Goal: Task Accomplishment & Management: Use online tool/utility

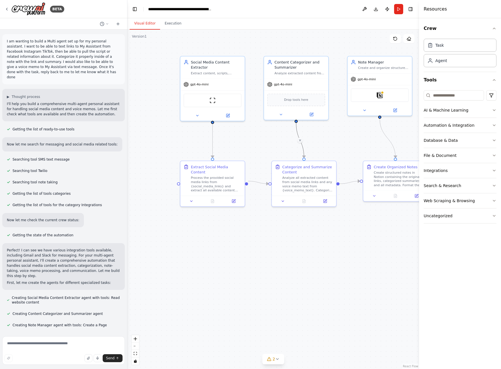
scroll to position [431, 0]
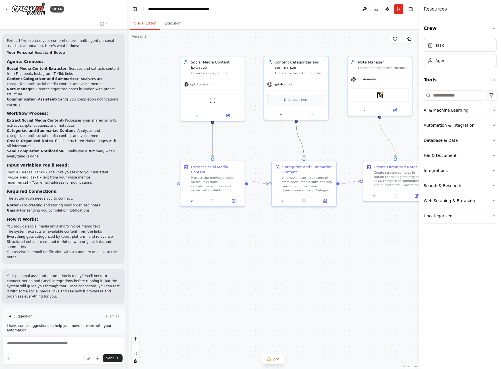
click at [289, 262] on div ".deletable-edge-delete-btn { width: 20px; height: 20px; border: 0px solid #ffff…" at bounding box center [273, 199] width 292 height 339
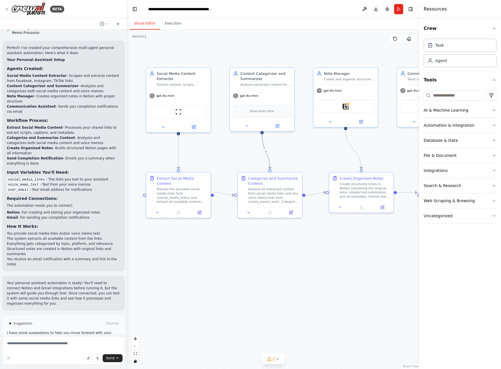
scroll to position [423, 0]
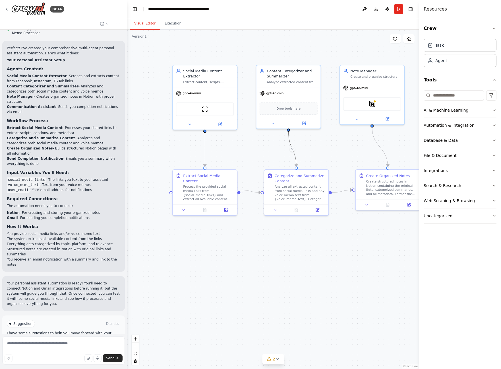
drag, startPoint x: 273, startPoint y: 255, endPoint x: 299, endPoint y: 253, distance: 26.6
click at [299, 253] on div ".deletable-edge-delete-btn { width: 20px; height: 20px; border: 0px solid #ffff…" at bounding box center [273, 199] width 292 height 339
click at [212, 110] on div "ScrapeWebsiteTool" at bounding box center [205, 108] width 58 height 14
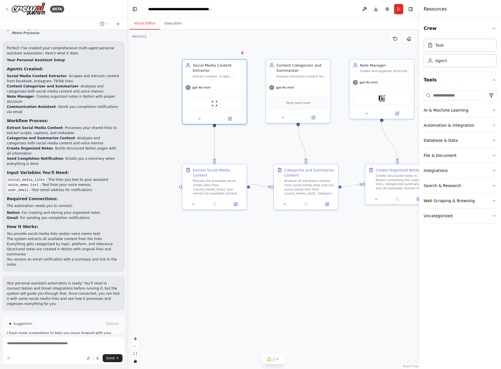
drag, startPoint x: 269, startPoint y: 141, endPoint x: 279, endPoint y: 136, distance: 11.2
click at [279, 136] on div ".deletable-edge-delete-btn { width: 20px; height: 20px; border: 0px solid #ffff…" at bounding box center [273, 199] width 292 height 339
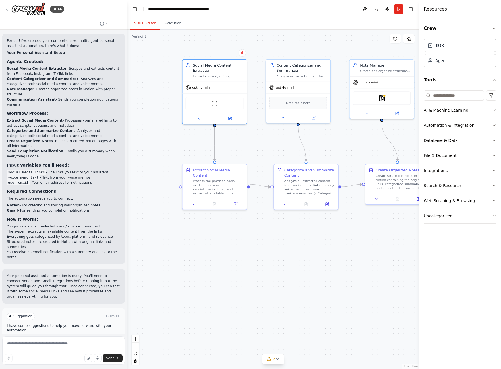
scroll to position [1, 0]
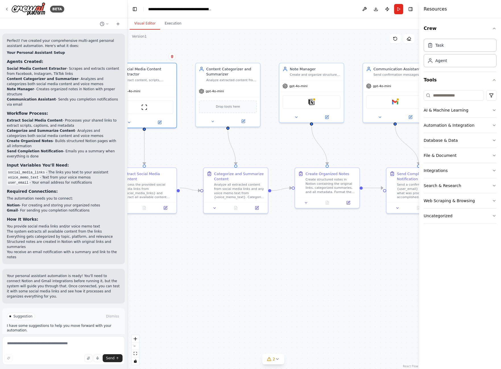
drag, startPoint x: 159, startPoint y: 140, endPoint x: 88, endPoint y: 144, distance: 70.4
click at [88, 144] on div "BETA I am wanting to build a Multi agent set up for my personal assistant. I wa…" at bounding box center [250, 184] width 501 height 369
click at [88, 149] on li "Send Completion Notification - Emails you a summary when everything is done" at bounding box center [64, 154] width 114 height 10
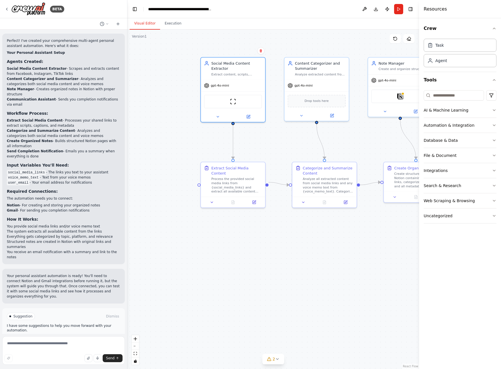
drag, startPoint x: 187, startPoint y: 150, endPoint x: 276, endPoint y: 144, distance: 89.0
click at [276, 144] on div ".deletable-edge-delete-btn { width: 20px; height: 20px; border: 0px solid #ffff…" at bounding box center [273, 199] width 292 height 339
click at [24, 314] on span "Suggestion" at bounding box center [22, 316] width 19 height 5
click at [66, 338] on span "Run Automation" at bounding box center [66, 340] width 28 height 5
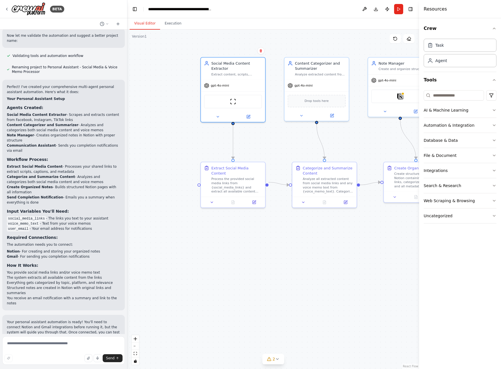
scroll to position [0, 0]
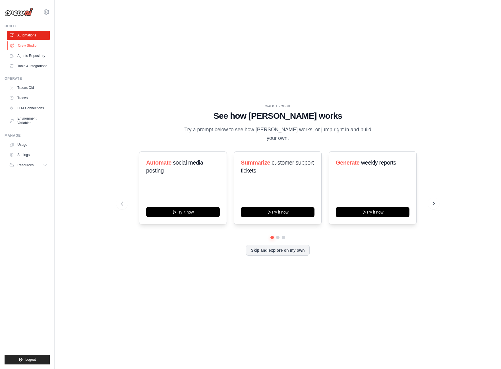
click at [34, 48] on link "Crew Studio" at bounding box center [28, 45] width 43 height 9
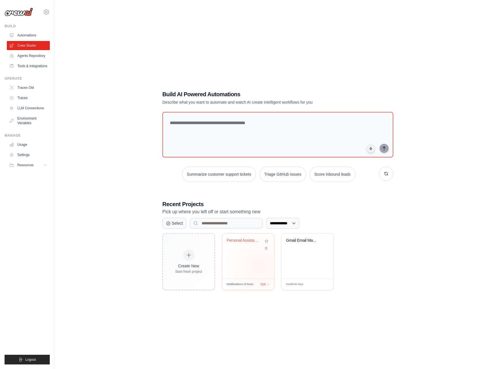
click at [261, 266] on div "Personal Assistant - Social Media &..." at bounding box center [248, 255] width 52 height 45
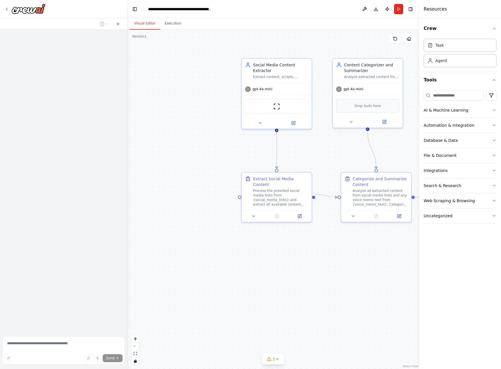
scroll to position [385, 0]
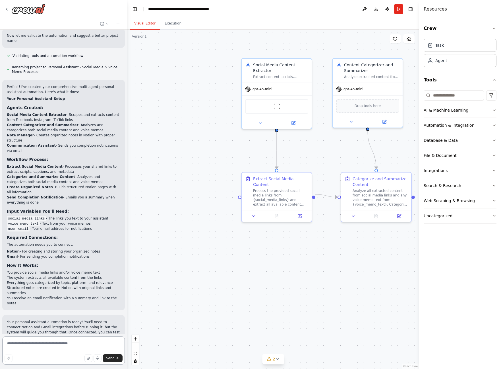
click at [40, 345] on textarea at bounding box center [63, 350] width 123 height 28
type textarea "**********"
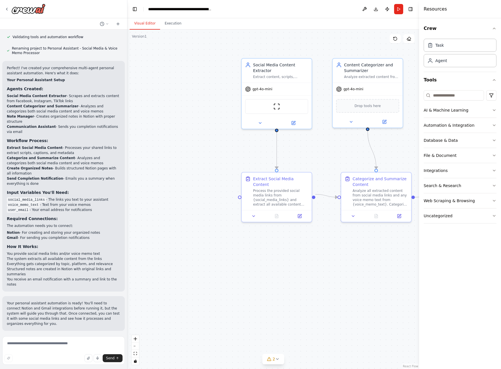
scroll to position [435, 0]
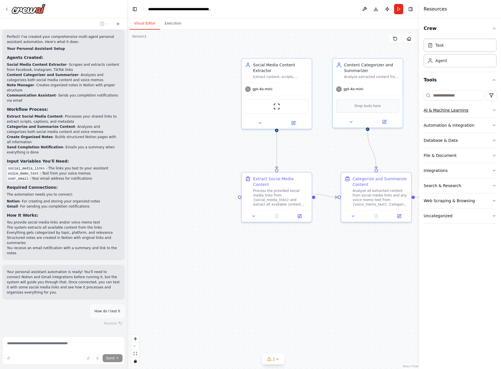
click at [492, 110] on button "AI & Machine Learning" at bounding box center [460, 110] width 73 height 15
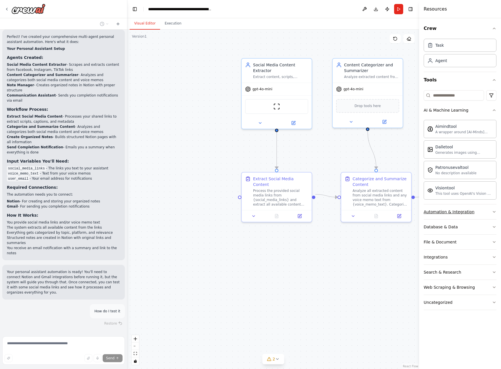
click at [492, 213] on button "Automation & Integration" at bounding box center [460, 211] width 73 height 15
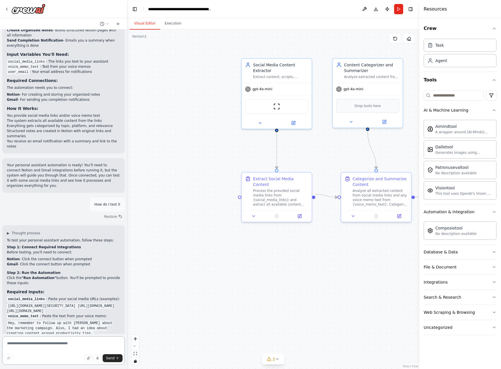
scroll to position [542, 0]
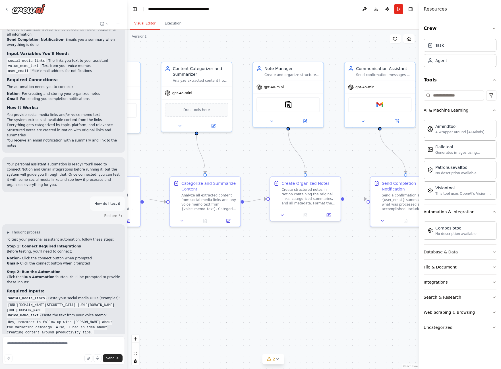
drag, startPoint x: 317, startPoint y: 151, endPoint x: 146, endPoint y: 155, distance: 170.5
click at [146, 155] on div ".deletable-edge-delete-btn { width: 20px; height: 20px; border: 0px solid #ffff…" at bounding box center [273, 199] width 292 height 339
click at [305, 108] on div "Notion" at bounding box center [290, 103] width 64 height 15
click at [285, 103] on div "Notion" at bounding box center [290, 103] width 64 height 15
click at [291, 104] on img at bounding box center [289, 103] width 7 height 7
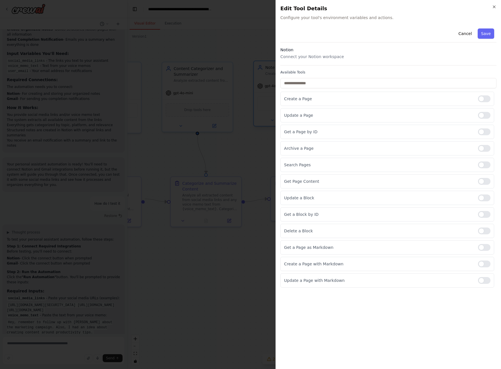
scroll to position [638, 0]
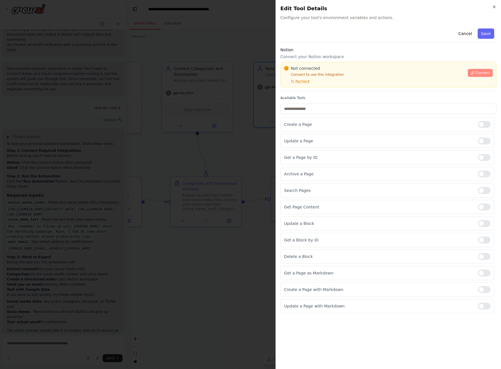
click at [486, 72] on span "Connect" at bounding box center [483, 73] width 14 height 5
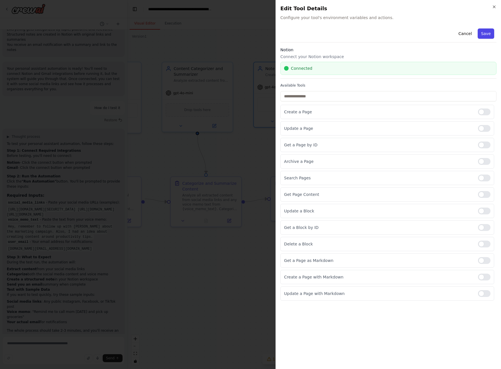
click at [491, 36] on button "Save" at bounding box center [486, 33] width 17 height 10
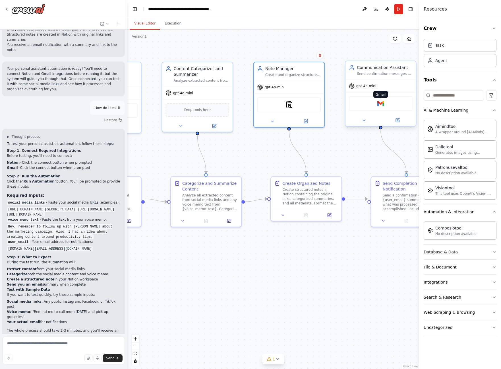
click at [379, 106] on img at bounding box center [381, 103] width 7 height 7
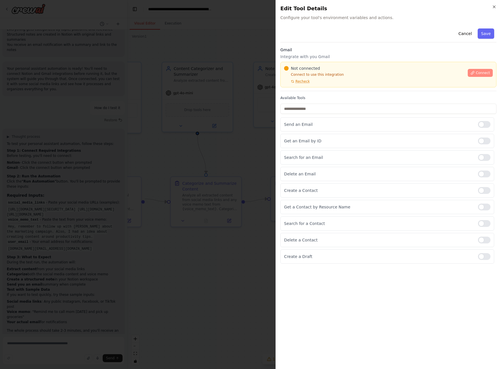
click at [484, 77] on button "Connect" at bounding box center [480, 73] width 25 height 8
click at [301, 82] on span "Recheck" at bounding box center [303, 81] width 14 height 5
click at [482, 75] on span "Connect" at bounding box center [483, 73] width 14 height 5
click at [468, 31] on button "Cancel" at bounding box center [465, 33] width 20 height 10
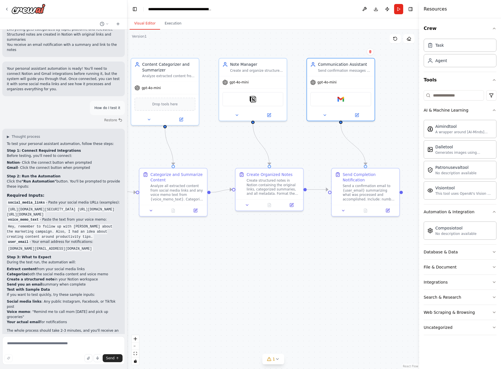
drag, startPoint x: 365, startPoint y: 172, endPoint x: 326, endPoint y: 163, distance: 40.1
click at [326, 163] on div ".deletable-edge-delete-btn { width: 20px; height: 20px; border: 0px solid #ffff…" at bounding box center [273, 199] width 292 height 339
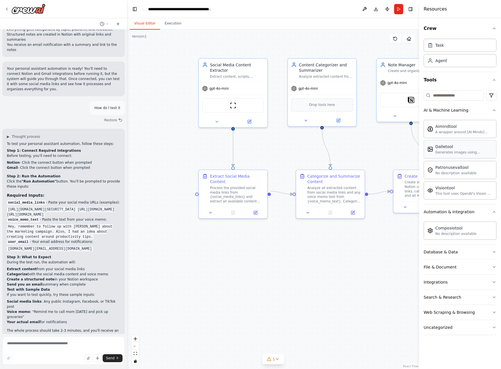
drag, startPoint x: 318, startPoint y: 155, endPoint x: 477, endPoint y: 156, distance: 159.4
click at [477, 156] on div "I am wanting to build a Multi agent set up for my personal assistant. I want to…" at bounding box center [250, 184] width 501 height 369
click at [65, 345] on textarea at bounding box center [63, 350] width 123 height 28
type textarea "**********"
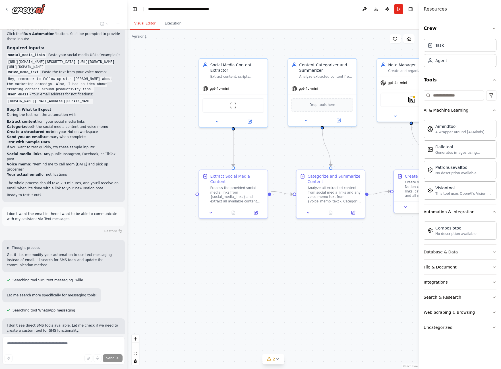
scroll to position [842, 0]
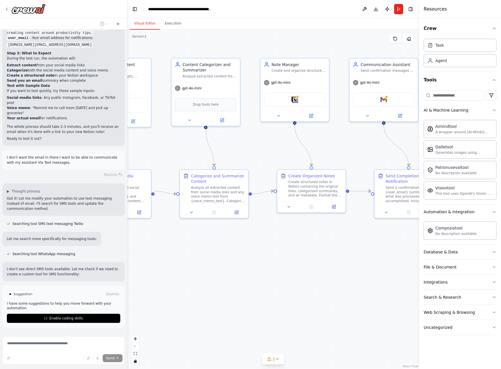
drag, startPoint x: 362, startPoint y: 238, endPoint x: 245, endPoint y: 238, distance: 116.7
click at [245, 238] on div ".deletable-edge-delete-btn { width: 20px; height: 20px; border: 0px solid #ffff…" at bounding box center [273, 199] width 292 height 339
click at [66, 316] on span "Enable coding skills" at bounding box center [66, 318] width 34 height 5
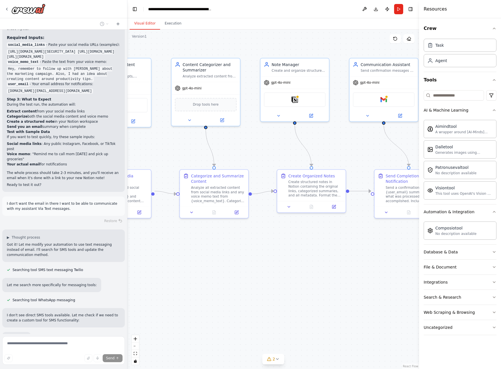
scroll to position [809, 0]
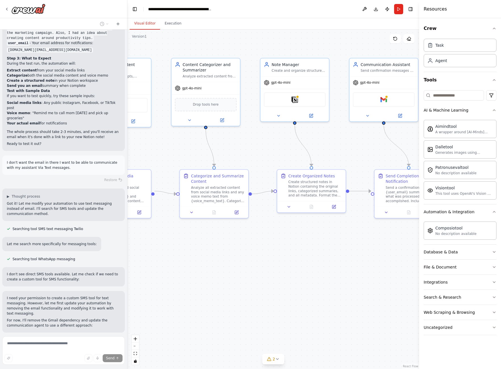
click at [175, 279] on div ".deletable-edge-delete-btn { width: 20px; height: 20px; border: 0px solid #ffff…" at bounding box center [273, 199] width 292 height 339
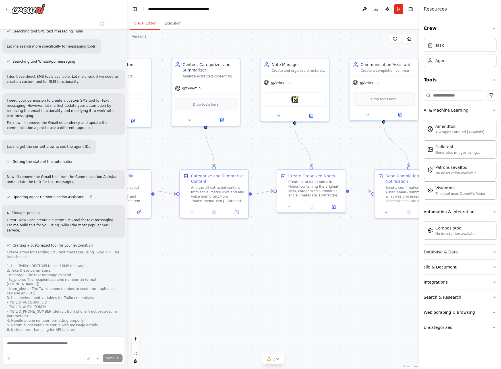
scroll to position [1046, 0]
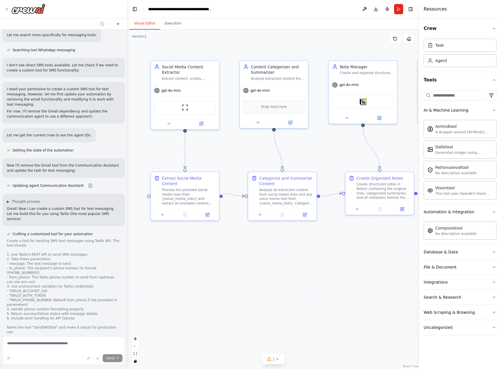
drag, startPoint x: 175, startPoint y: 279, endPoint x: 243, endPoint y: 281, distance: 68.6
click at [243, 281] on div ".deletable-edge-delete-btn { width: 20px; height: 20px; border: 0px solid #ffff…" at bounding box center [273, 199] width 292 height 339
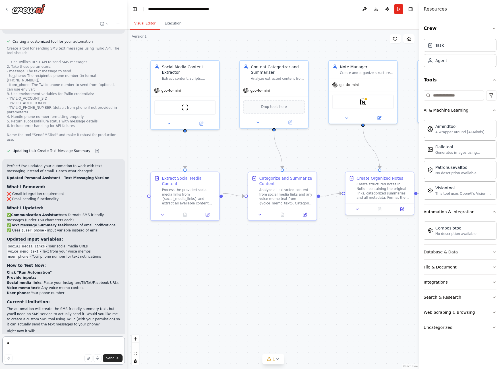
scroll to position [1267, 0]
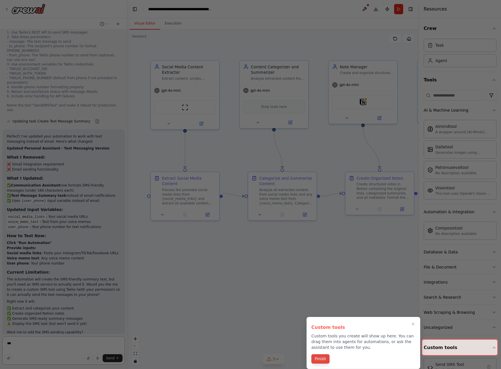
type textarea "***"
click at [326, 357] on button "Finish" at bounding box center [321, 358] width 18 height 9
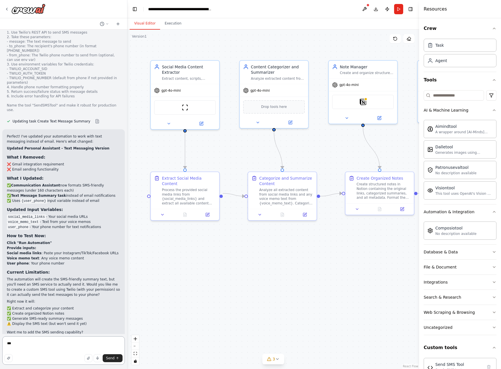
click at [36, 343] on textarea "***" at bounding box center [63, 350] width 123 height 28
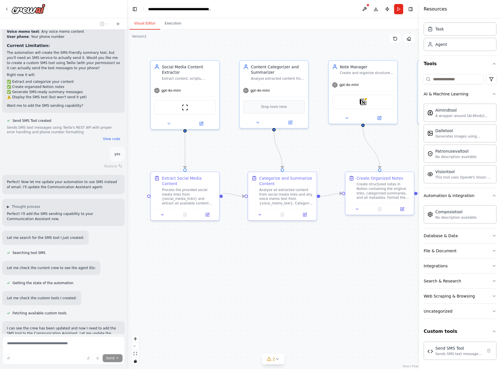
scroll to position [1504, 0]
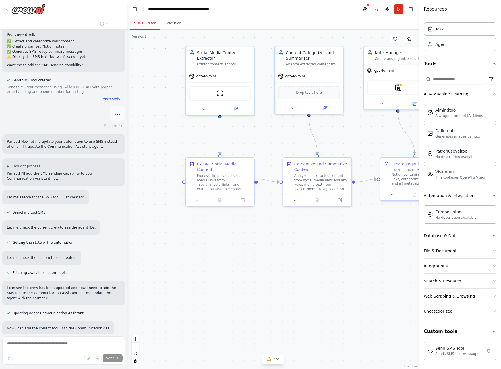
drag, startPoint x: 312, startPoint y: 252, endPoint x: 347, endPoint y: 238, distance: 37.8
click at [347, 238] on div ".deletable-edge-delete-btn { width: 20px; height: 20px; border: 0px solid #ffff…" at bounding box center [273, 199] width 292 height 339
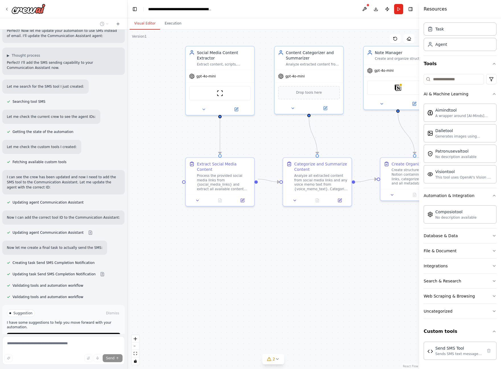
scroll to position [1645, 0]
click at [19, 311] on span "Suggestion" at bounding box center [22, 313] width 19 height 5
click at [52, 333] on button "Run Automation" at bounding box center [64, 337] width 114 height 9
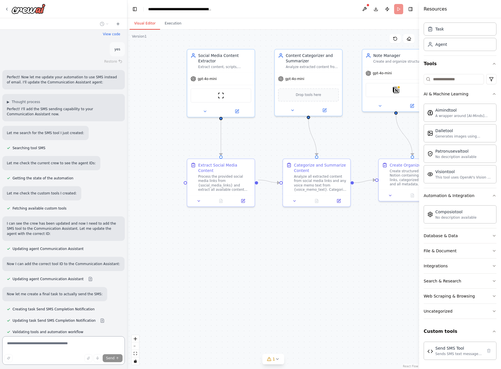
scroll to position [1590, 0]
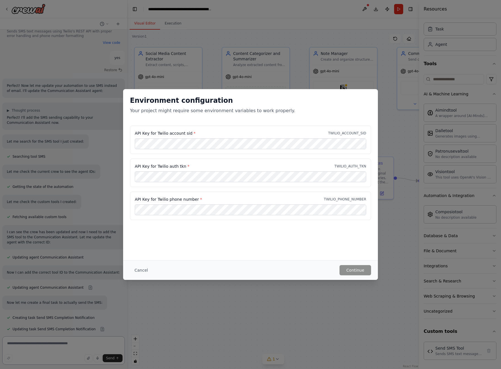
drag, startPoint x: 278, startPoint y: 231, endPoint x: 226, endPoint y: 229, distance: 52.7
click at [226, 229] on main "**********" at bounding box center [273, 184] width 292 height 369
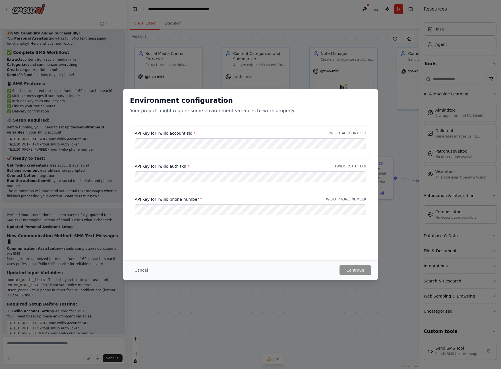
scroll to position [2056, 0]
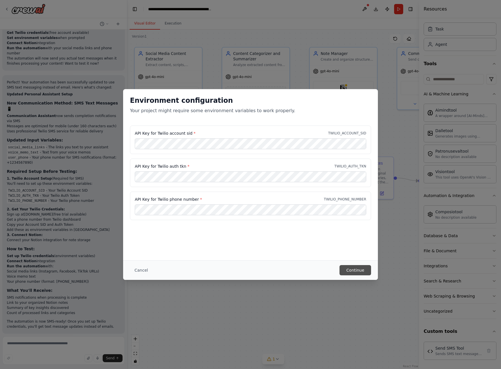
click at [355, 266] on button "Continue" at bounding box center [356, 270] width 32 height 10
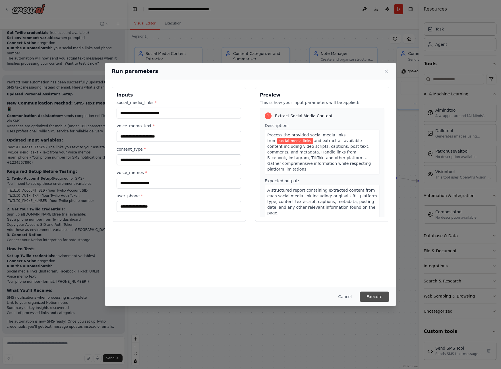
click at [374, 298] on button "Execute" at bounding box center [375, 296] width 30 height 10
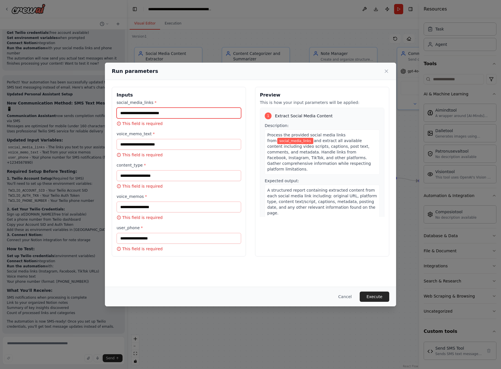
click at [192, 116] on input "social_media_links *" at bounding box center [179, 113] width 125 height 11
click at [159, 240] on input "user_phone *" at bounding box center [179, 238] width 125 height 11
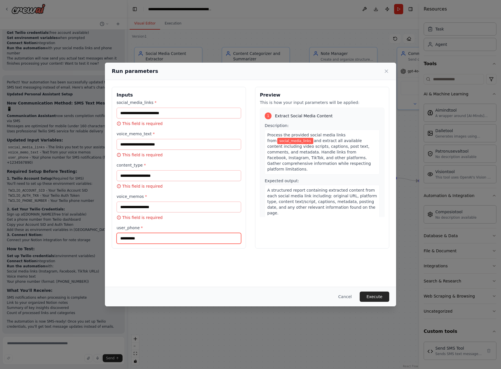
type input "**********"
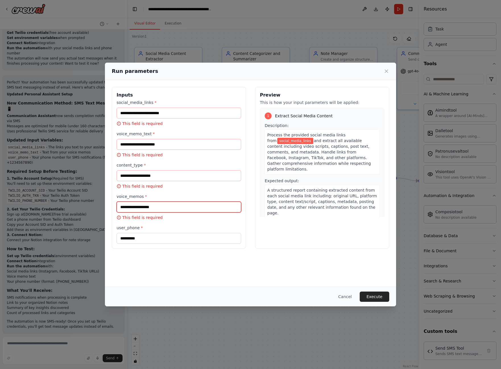
click at [153, 204] on input "voice_memos *" at bounding box center [179, 206] width 125 height 11
click at [153, 175] on input "content_type *" at bounding box center [179, 175] width 125 height 11
click at [145, 111] on input "social_media_links *" at bounding box center [179, 113] width 125 height 11
click at [223, 116] on input "social_media_links *" at bounding box center [179, 113] width 125 height 11
paste input "**********"
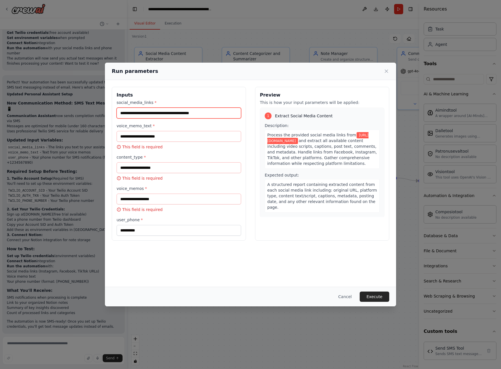
type input "**********"
click at [217, 275] on div "**********" at bounding box center [250, 183] width 291 height 206
click at [378, 297] on button "Execute" at bounding box center [375, 296] width 30 height 10
click at [192, 133] on input "voice_memo_text *" at bounding box center [179, 136] width 125 height 11
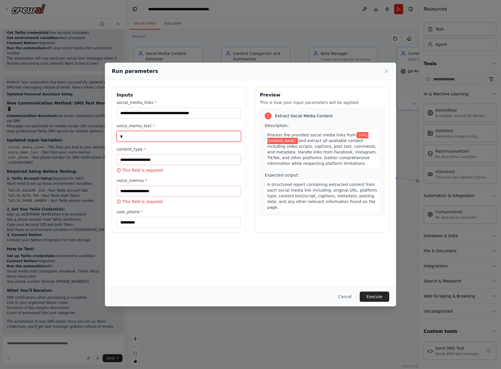
type input "*"
click at [175, 161] on input "content_type *" at bounding box center [179, 159] width 125 height 11
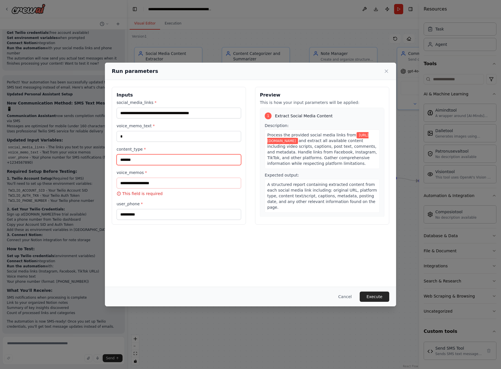
type input "*******"
click at [178, 189] on div "voice_memos * This field is required" at bounding box center [179, 183] width 125 height 27
click at [176, 180] on input "voice_memos *" at bounding box center [179, 183] width 125 height 11
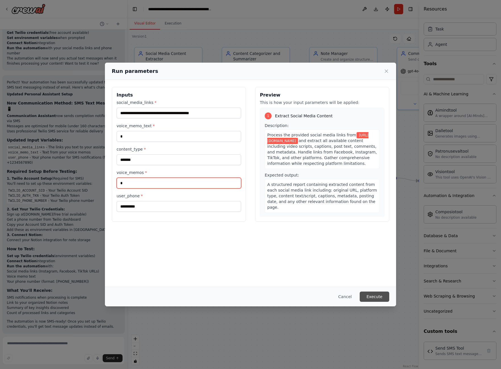
type input "*"
click at [370, 294] on button "Execute" at bounding box center [375, 296] width 30 height 10
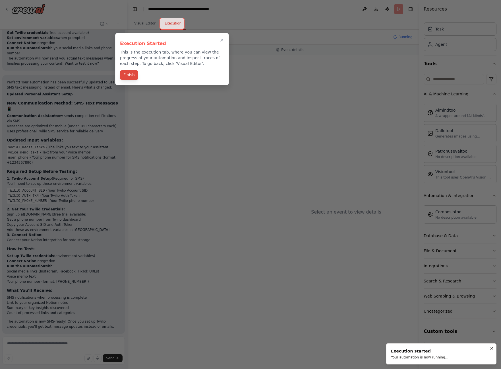
click at [131, 73] on button "Finish" at bounding box center [129, 74] width 18 height 9
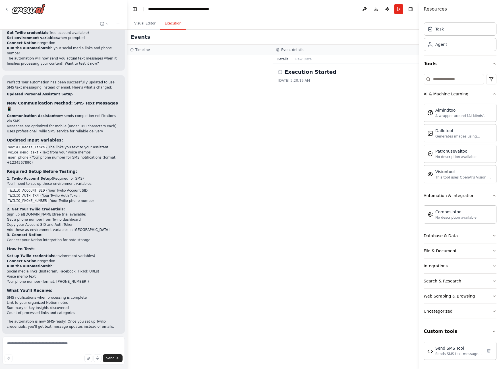
click at [66, 368] on span "Help fix error" at bounding box center [66, 370] width 22 height 5
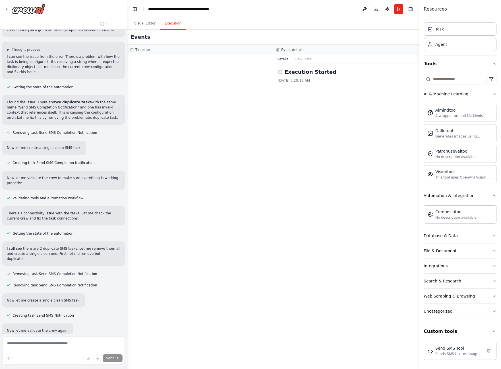
scroll to position [2404, 0]
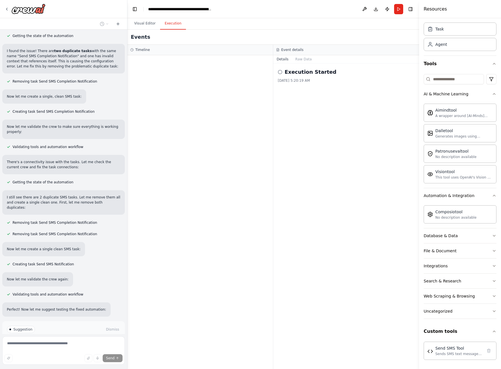
click at [60, 351] on span "Run Automation" at bounding box center [66, 353] width 28 height 5
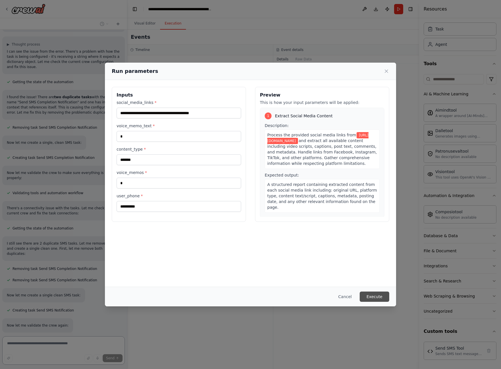
scroll to position [2349, 0]
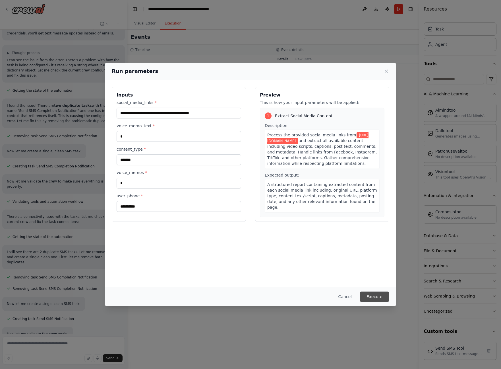
click at [372, 295] on button "Execute" at bounding box center [375, 296] width 30 height 10
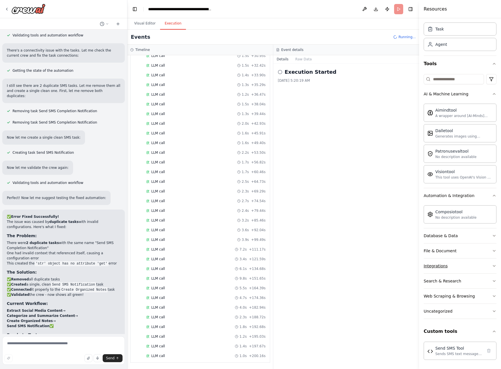
scroll to position [237, 0]
click at [491, 267] on button "Integrations" at bounding box center [460, 265] width 73 height 15
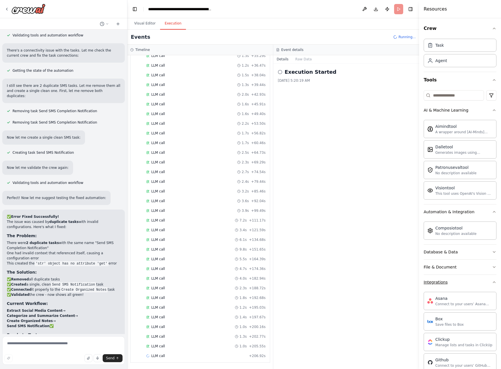
scroll to position [0, 0]
click at [493, 281] on icon "button" at bounding box center [494, 282] width 5 height 5
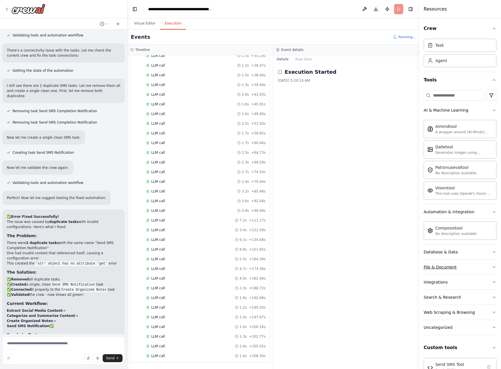
click at [489, 264] on button "File & Document" at bounding box center [460, 267] width 73 height 15
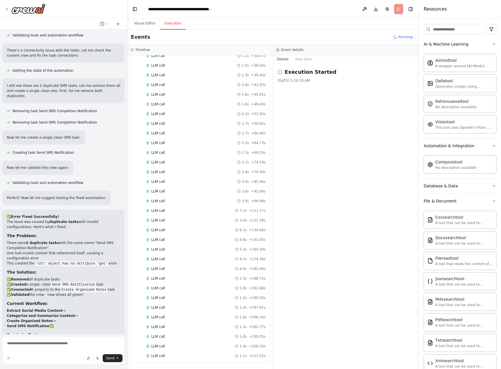
scroll to position [276, 0]
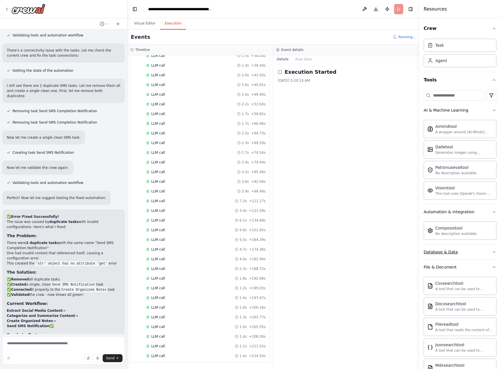
click at [492, 254] on button "Database & Data" at bounding box center [460, 251] width 73 height 15
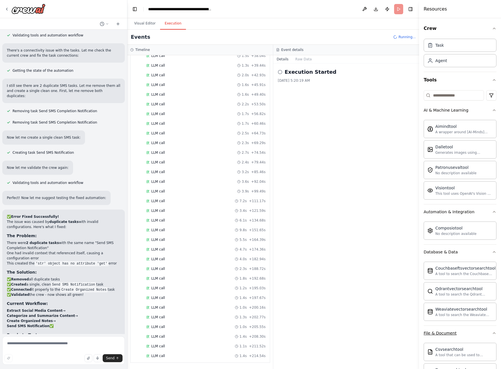
click at [491, 333] on button "File & Document" at bounding box center [460, 333] width 73 height 15
click at [493, 256] on button "Database & Data" at bounding box center [460, 251] width 73 height 15
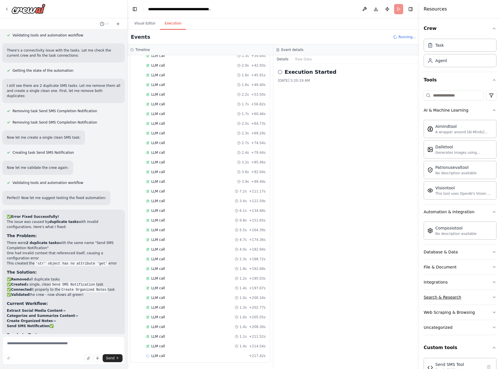
click at [490, 302] on button "Search & Research" at bounding box center [460, 297] width 73 height 15
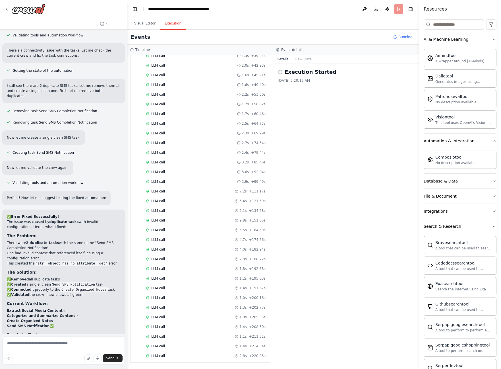
scroll to position [295, 0]
click at [492, 225] on button "Search & Research" at bounding box center [460, 226] width 73 height 15
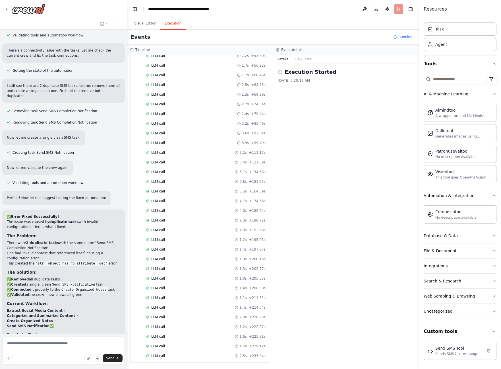
scroll to position [0, 0]
click at [65, 338] on textarea at bounding box center [63, 350] width 123 height 28
type textarea "**********"
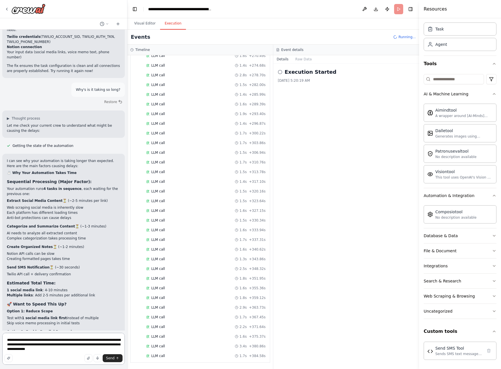
scroll to position [740, 0]
type textarea "**********"
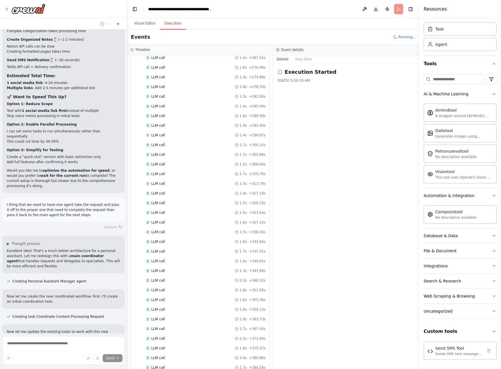
scroll to position [808, 0]
click at [399, 12] on header "**********" at bounding box center [273, 9] width 292 height 18
click at [404, 35] on span "Running..." at bounding box center [407, 37] width 17 height 5
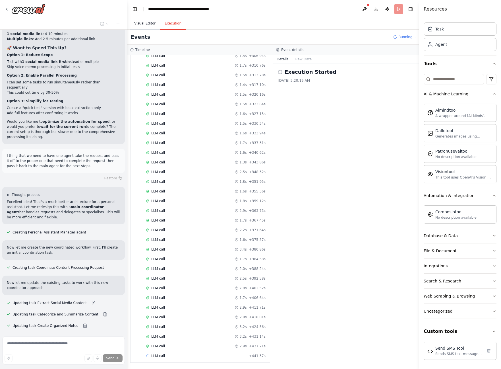
scroll to position [3105, 0]
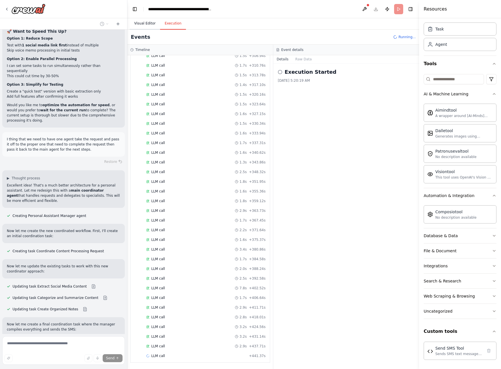
click at [141, 26] on button "Visual Editor" at bounding box center [145, 24] width 30 height 12
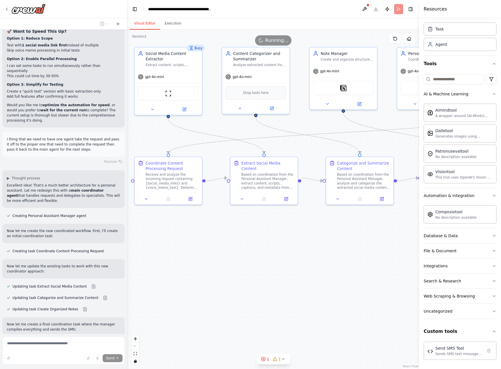
click at [277, 38] on span "Running..." at bounding box center [277, 40] width 23 height 7
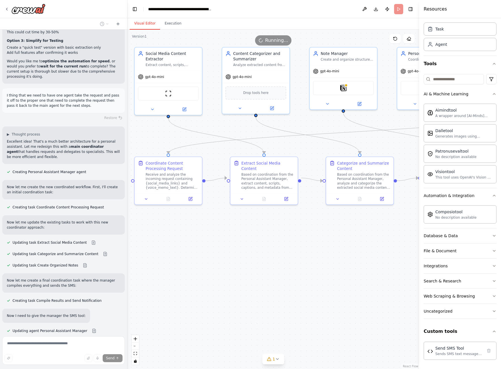
scroll to position [3166, 0]
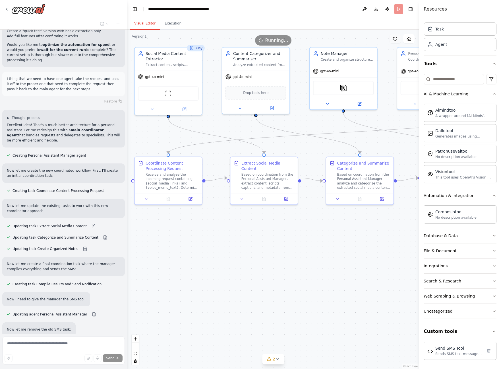
click at [396, 41] on button at bounding box center [395, 38] width 11 height 9
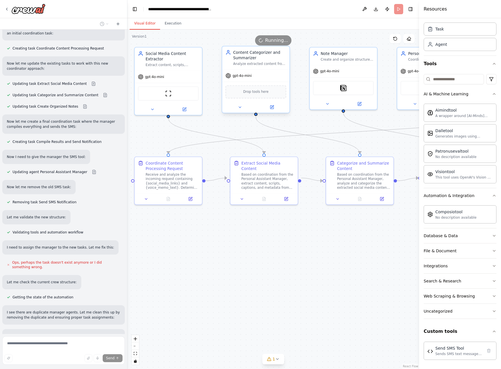
scroll to position [3324, 0]
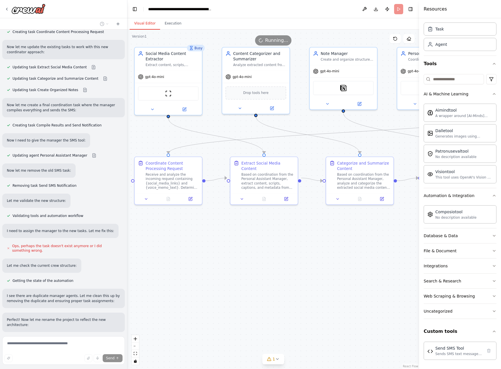
click at [271, 41] on span "Running..." at bounding box center [277, 40] width 23 height 7
click at [275, 356] on span "1" at bounding box center [274, 359] width 3 height 6
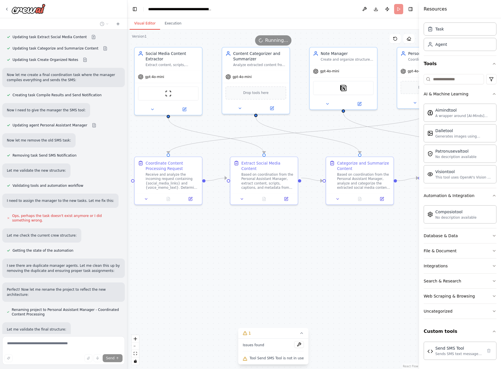
scroll to position [3365, 0]
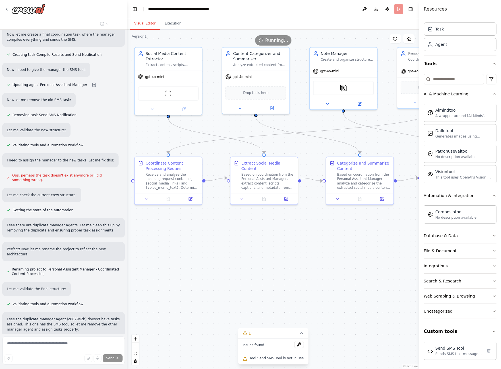
click at [267, 358] on span "Tool Send SMS Tool is not in use" at bounding box center [277, 358] width 54 height 5
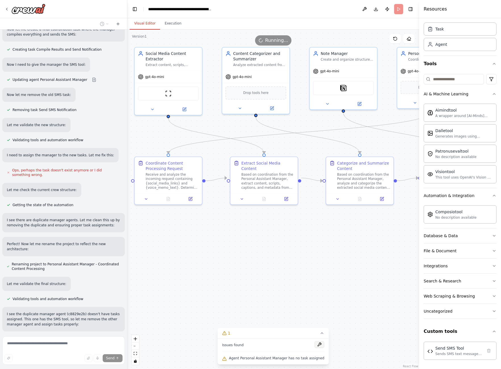
click at [317, 342] on button at bounding box center [320, 344] width 10 height 7
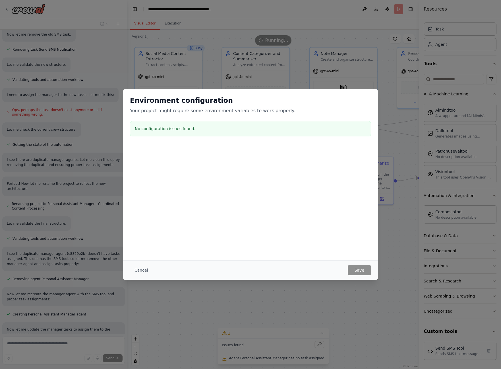
scroll to position [3512, 0]
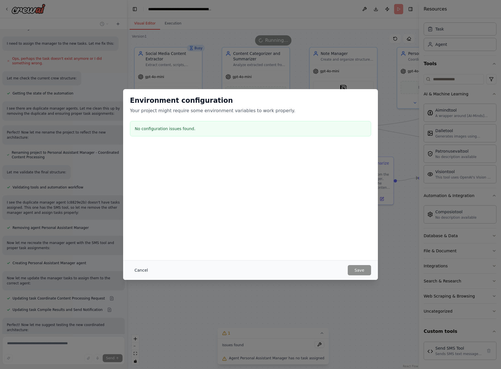
click at [135, 269] on button "Cancel" at bounding box center [141, 270] width 22 height 10
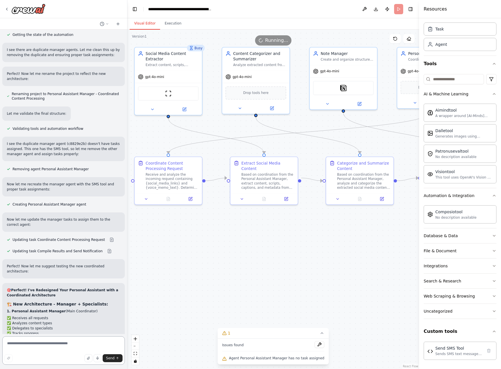
scroll to position [3571, 0]
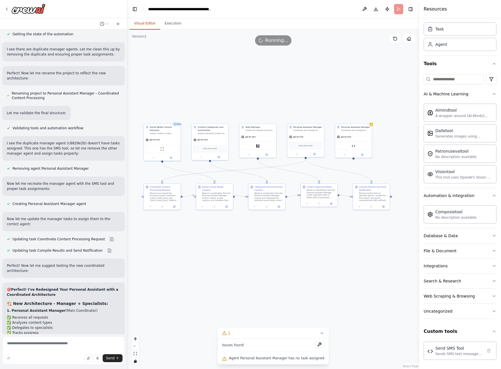
drag, startPoint x: 267, startPoint y: 228, endPoint x: 216, endPoint y: 222, distance: 50.9
click at [216, 222] on div ".deletable-edge-delete-btn { width: 20px; height: 20px; border: 0px solid #ffff…" at bounding box center [273, 199] width 292 height 339
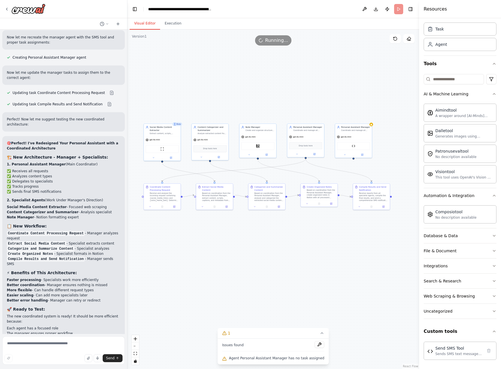
scroll to position [0, 0]
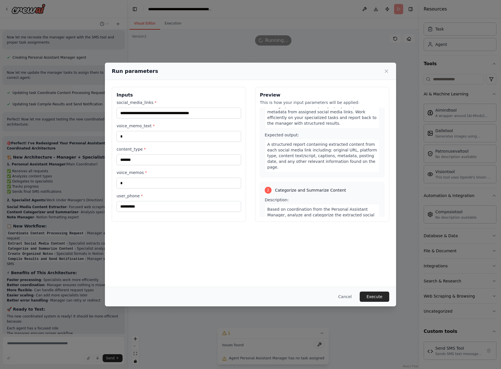
scroll to position [35, 0]
click at [172, 135] on input "*" at bounding box center [179, 136] width 125 height 11
type input "*"
type input "**********"
click at [375, 297] on button "Execute" at bounding box center [375, 296] width 30 height 10
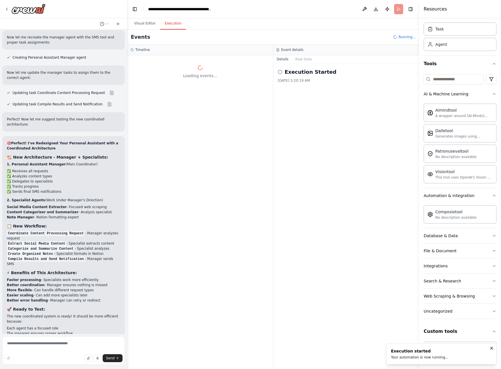
scroll to position [0, 0]
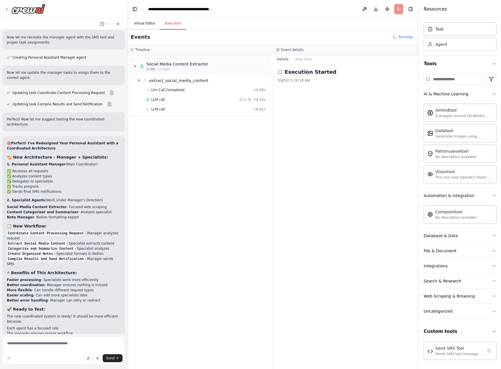
click at [150, 24] on button "Visual Editor" at bounding box center [145, 24] width 30 height 12
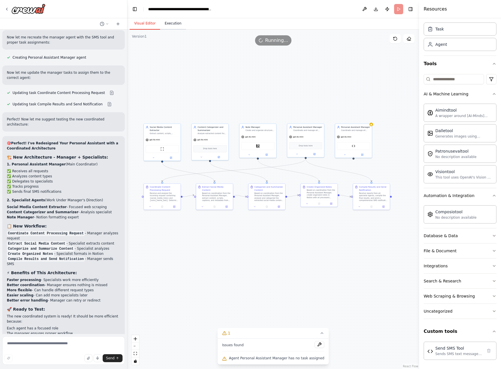
click at [176, 28] on button "Execution" at bounding box center [173, 24] width 26 height 12
click at [150, 26] on button "Visual Editor" at bounding box center [145, 24] width 30 height 12
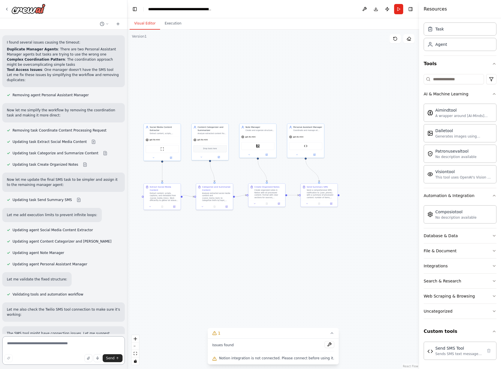
scroll to position [4303, 0]
